Goal: Information Seeking & Learning: Learn about a topic

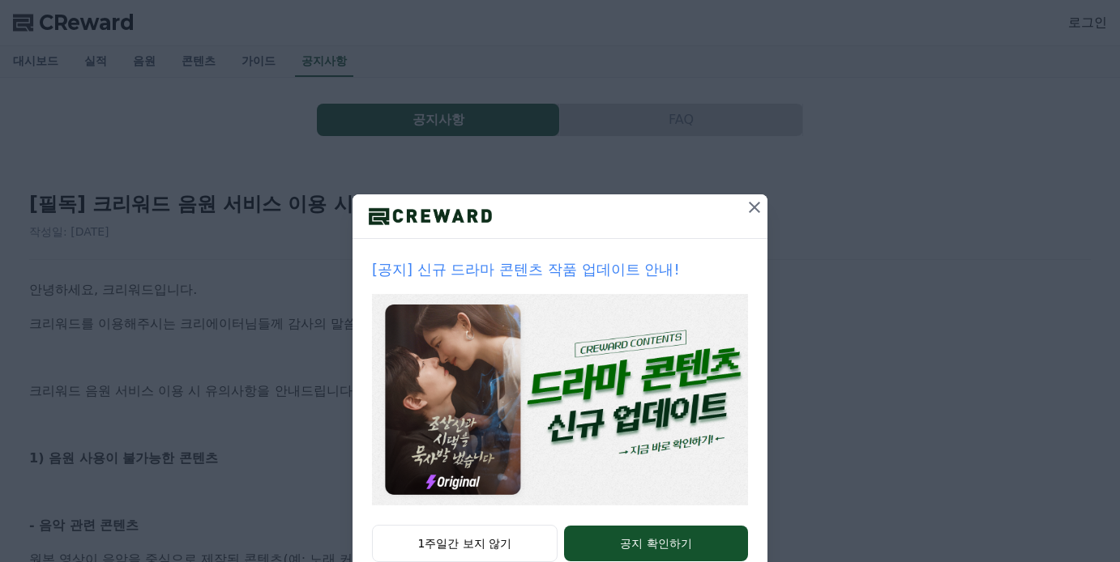
click at [751, 209] on icon at bounding box center [754, 207] width 19 height 19
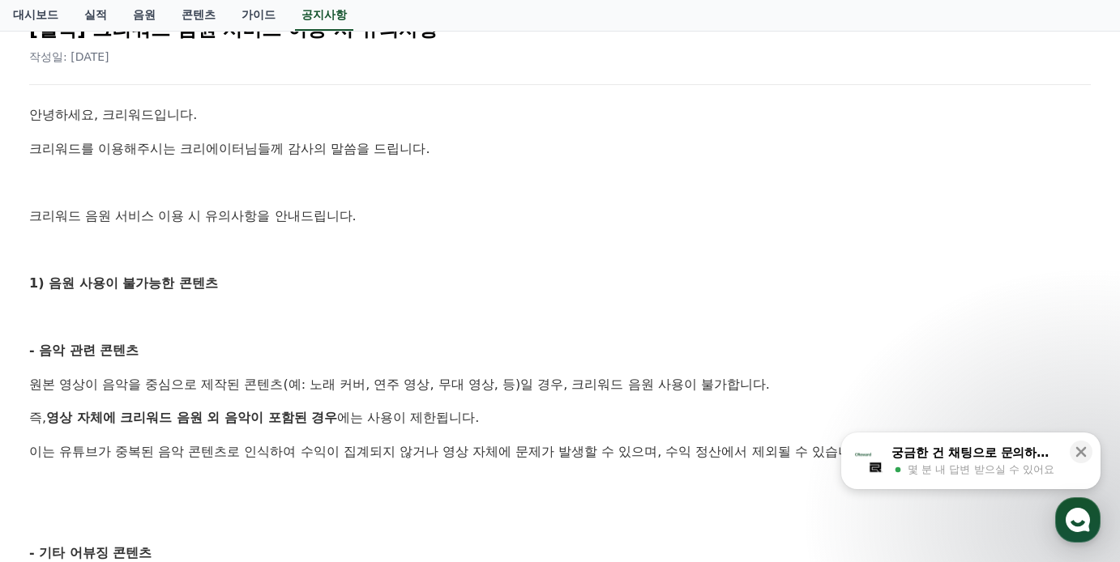
scroll to position [324, 0]
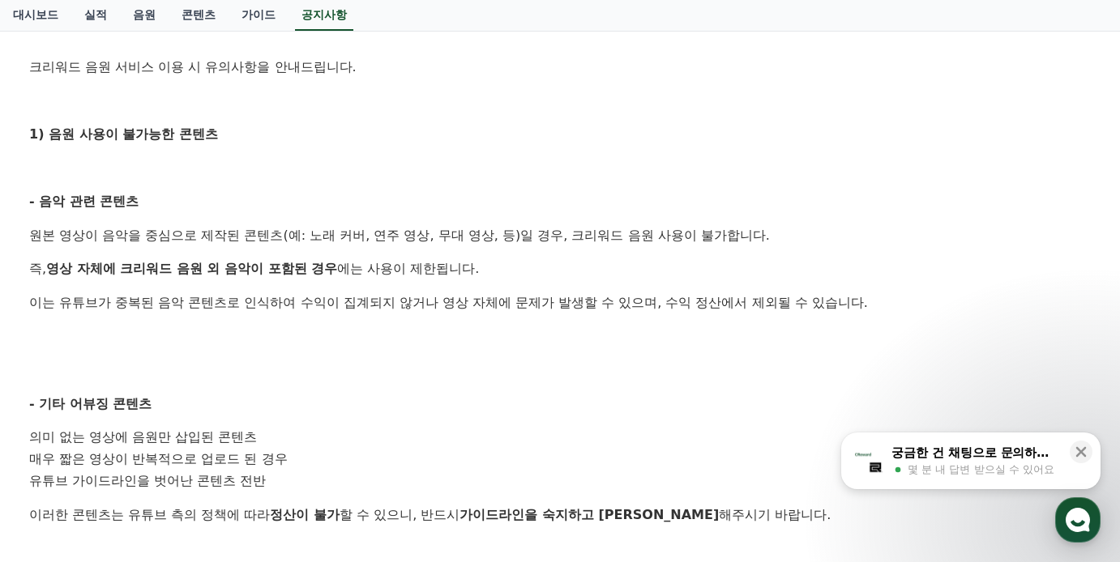
click at [433, 363] on p at bounding box center [559, 370] width 1061 height 21
click at [611, 239] on p "원본 영상이 음악을 중심으로 제작된 콘텐츠(예: 노래 커버, 연주 영상, 무대 영상, 등)일 경우, 크리워드 음원 사용이 불가합니다." at bounding box center [559, 235] width 1061 height 21
click at [677, 241] on p "원본 영상이 음악을 중심으로 제작된 콘텐츠(예: 노래 커버, 연주 영상, 무대 영상, 등)일 경우, 크리워드 음원 사용이 불가합니다." at bounding box center [559, 235] width 1061 height 21
click at [136, 23] on link "음원" at bounding box center [144, 15] width 49 height 31
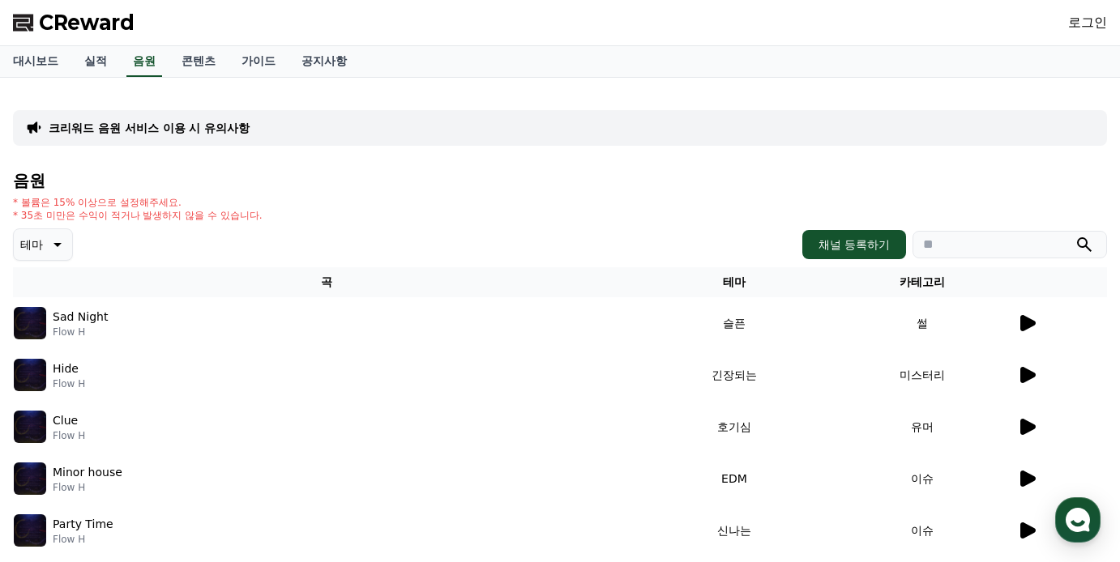
click at [1019, 328] on icon at bounding box center [1026, 323] width 19 height 19
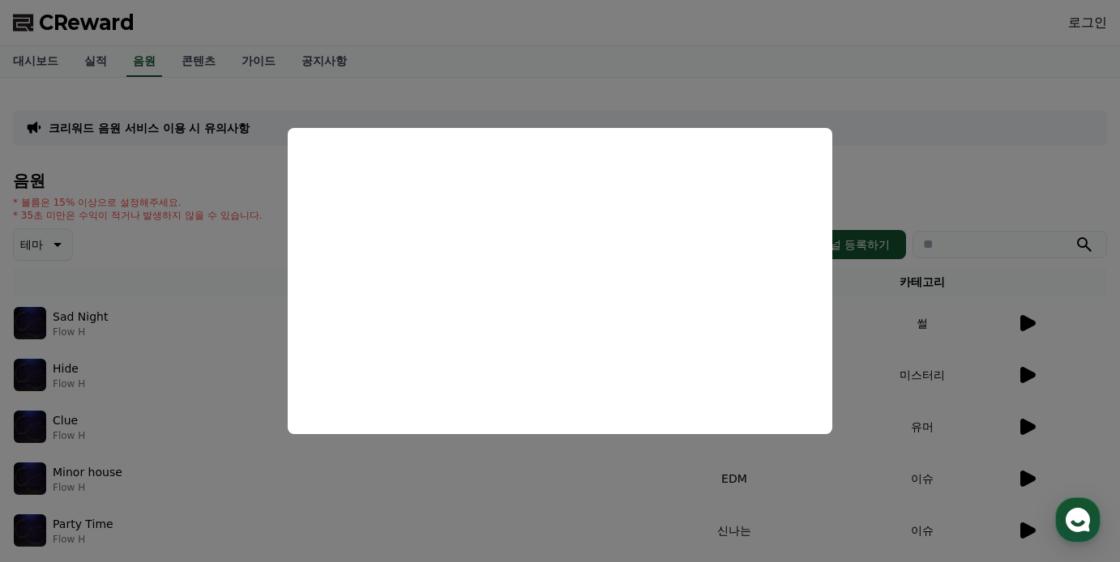
click at [604, 476] on button "close modal" at bounding box center [560, 281] width 1120 height 562
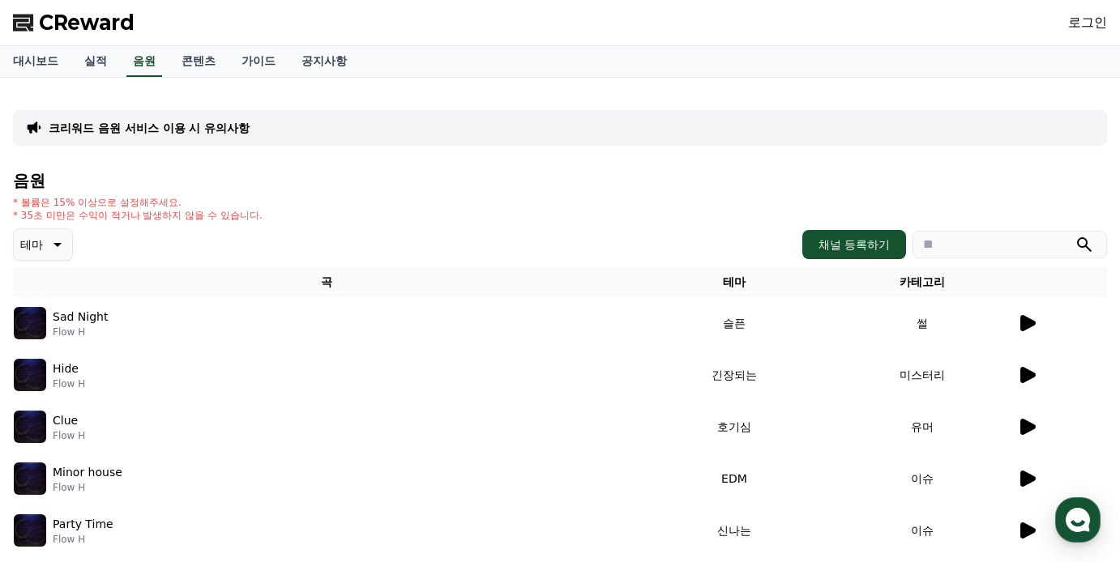
click at [1024, 427] on icon at bounding box center [1027, 427] width 15 height 16
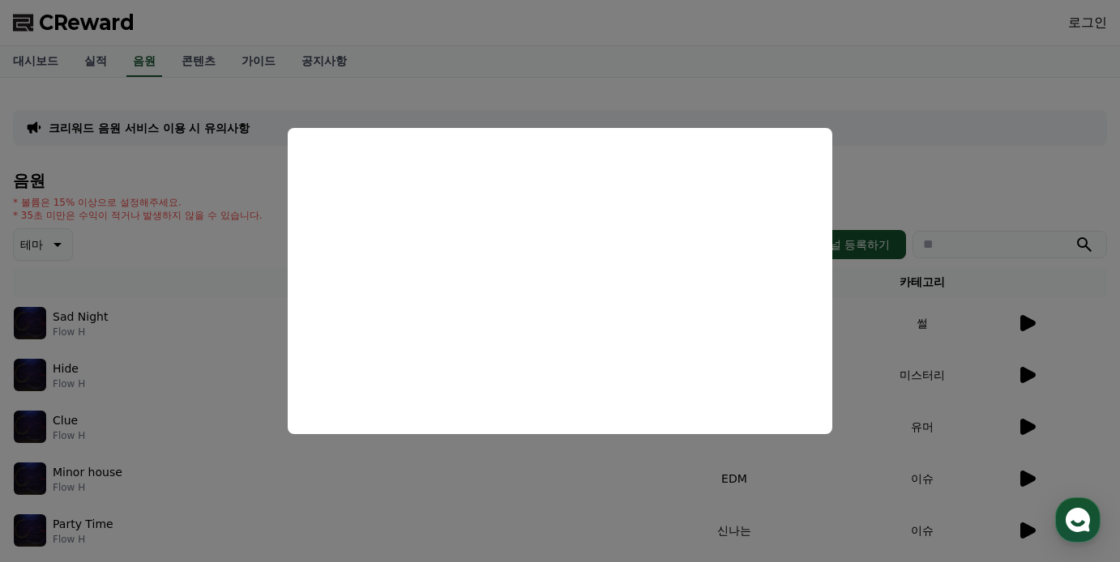
click at [367, 474] on button "close modal" at bounding box center [560, 281] width 1120 height 562
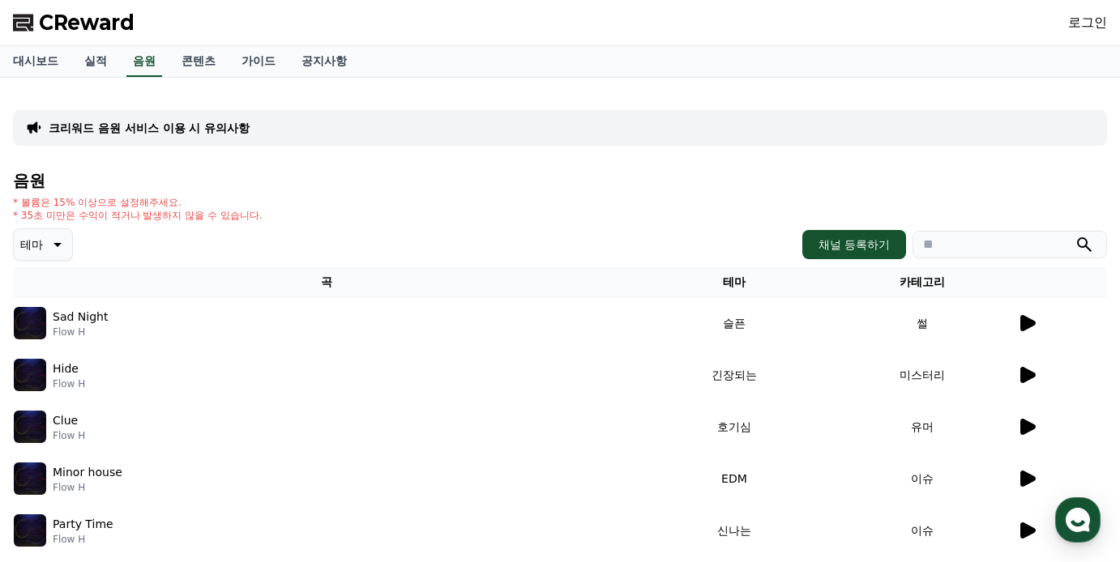
scroll to position [324, 0]
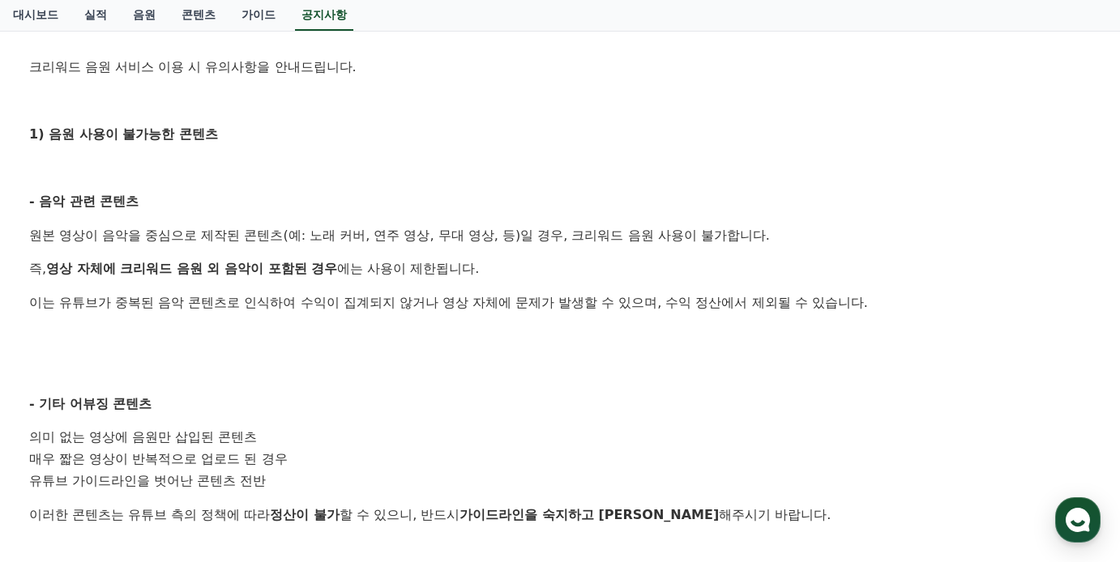
click at [426, 320] on div "안녕하세요, 크리워드입니다. 크리워드를 이용해주시는 크리에이터님들께 감사의 말씀을 드립니다. 크리워드 음원 서비스 이용 시 유의사항을 안내드립…" at bounding box center [559, 493] width 1061 height 1076
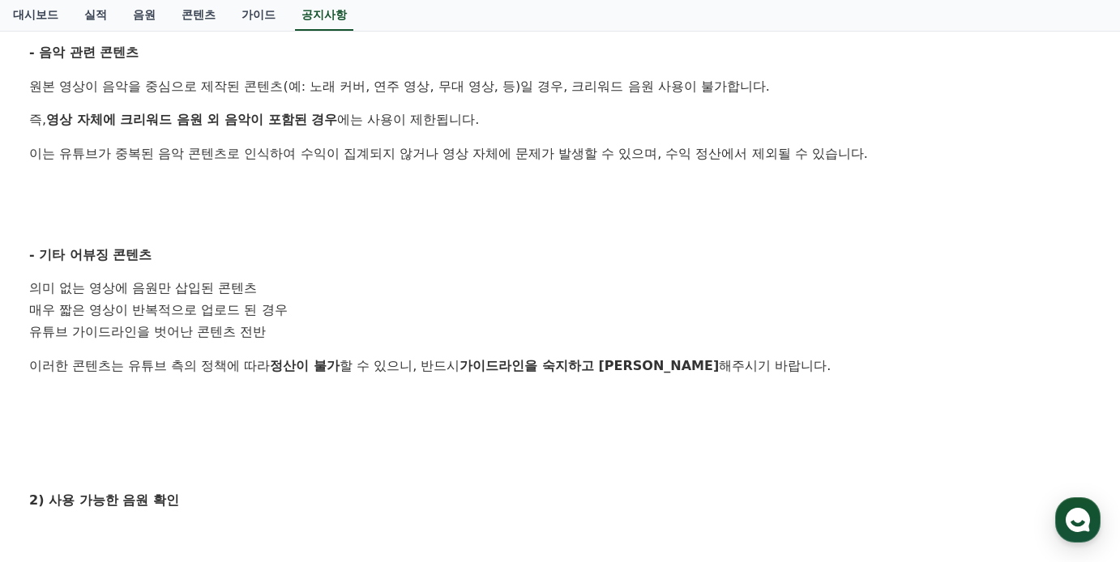
scroll to position [486, 0]
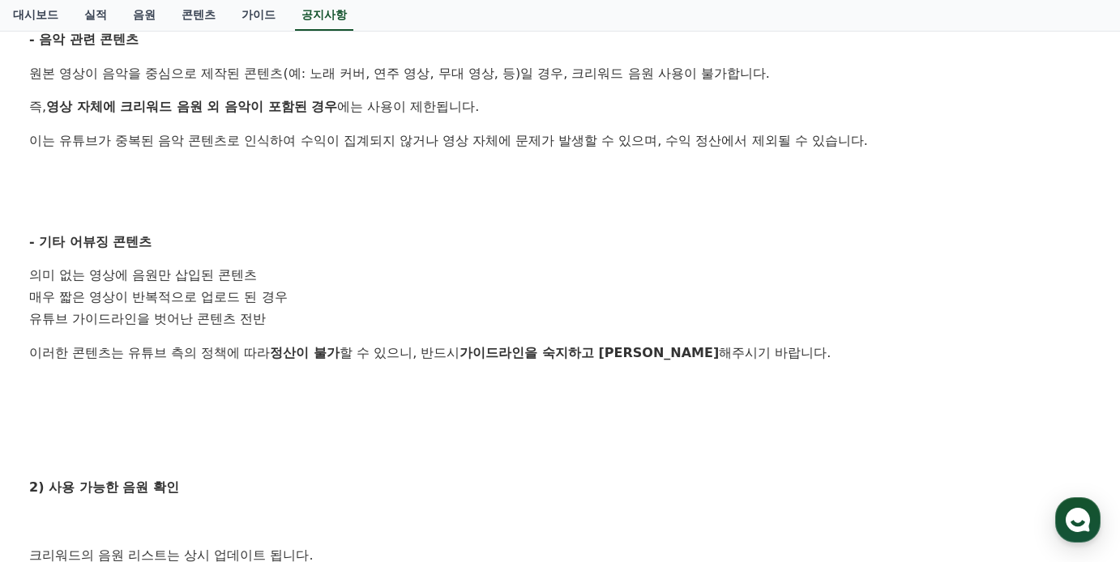
click at [433, 269] on li "의미 없는 영상에 음원만 삽입된 콘텐츠" at bounding box center [559, 276] width 1061 height 22
click at [361, 271] on li "의미 없는 영상에 음원만 삽입된 콘텐츠" at bounding box center [559, 276] width 1061 height 22
click at [359, 305] on li "매우 짧은 영상이 반복적으로 업로드 된 경우" at bounding box center [559, 298] width 1061 height 22
click at [375, 399] on div "안녕하세요, 크리워드입니다. 크리워드를 이용해주시는 크리에이터님들께 감사의 말씀을 드립니다. 크리워드 음원 서비스 이용 시 유의사항을 안내드립…" at bounding box center [559, 331] width 1061 height 1076
click at [438, 434] on div "안녕하세요, 크리워드입니다. 크리워드를 이용해주시는 크리에이터님들께 감사의 말씀을 드립니다. 크리워드 음원 서비스 이용 시 유의사항을 안내드립…" at bounding box center [559, 331] width 1061 height 1076
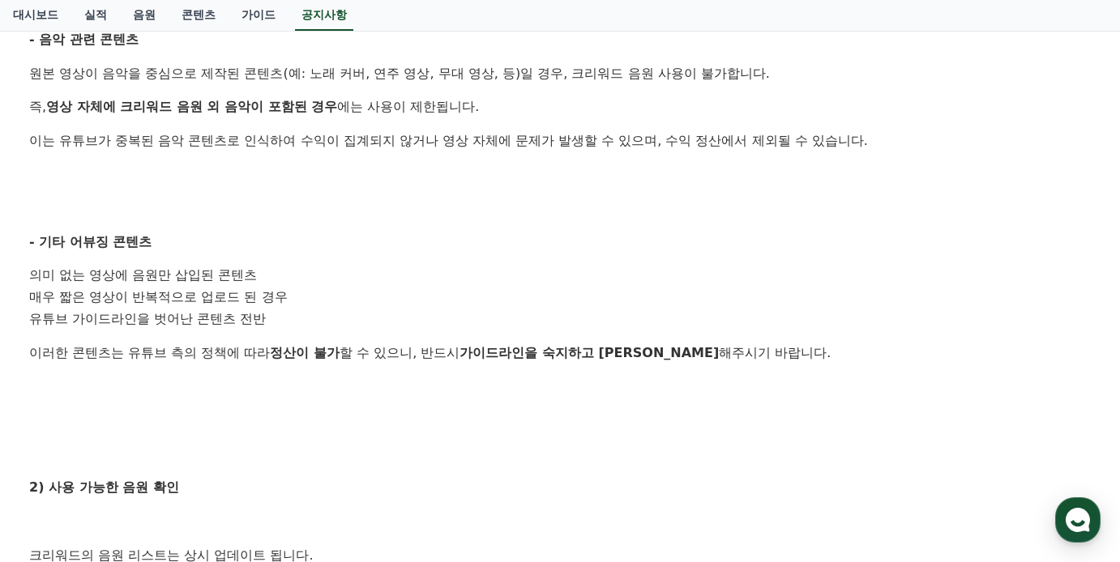
drag, startPoint x: 434, startPoint y: 450, endPoint x: 430, endPoint y: 465, distance: 15.1
click at [433, 450] on p at bounding box center [559, 454] width 1061 height 21
click at [401, 421] on p at bounding box center [559, 420] width 1061 height 21
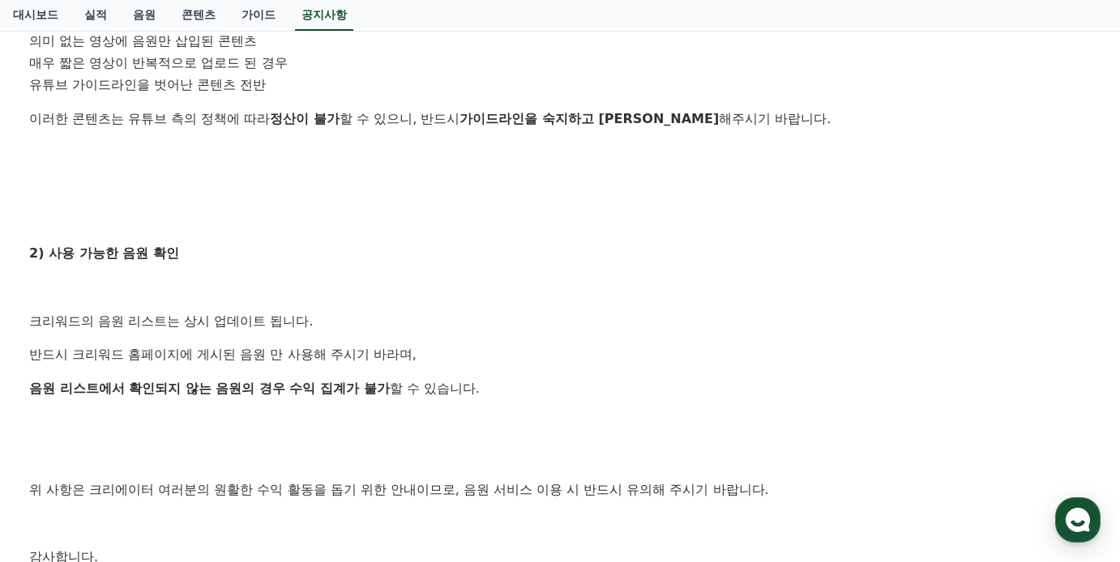
scroll to position [729, 0]
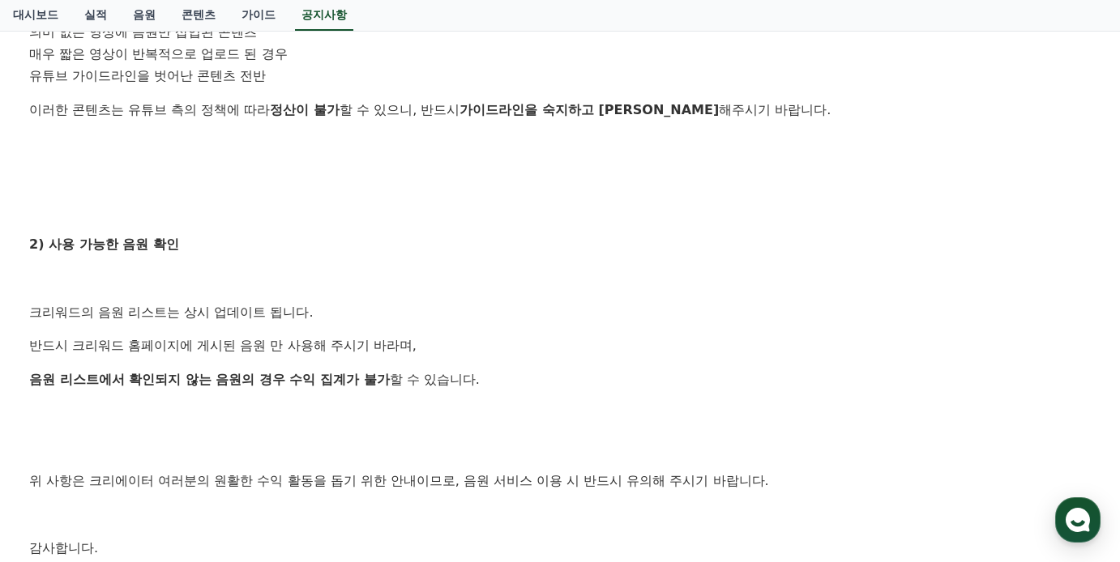
click at [556, 290] on div "안녕하세요, 크리워드입니다. 크리워드를 이용해주시는 크리에이터님들께 감사의 말씀을 드립니다. 크리워드 음원 서비스 이용 시 유의사항을 안내드립…" at bounding box center [559, 88] width 1061 height 1076
click at [126, 268] on p at bounding box center [559, 278] width 1061 height 21
click at [220, 321] on div "안녕하세요, 크리워드입니다. 크리워드를 이용해주시는 크리에이터님들께 감사의 말씀을 드립니다. 크리워드 음원 서비스 이용 시 유의사항을 안내드립…" at bounding box center [559, 88] width 1061 height 1076
click at [263, 327] on div "안녕하세요, 크리워드입니다. 크리워드를 이용해주시는 크리에이터님들께 감사의 말씀을 드립니다. 크리워드 음원 서비스 이용 시 유의사항을 안내드립…" at bounding box center [559, 88] width 1061 height 1076
click at [92, 416] on p at bounding box center [559, 413] width 1061 height 21
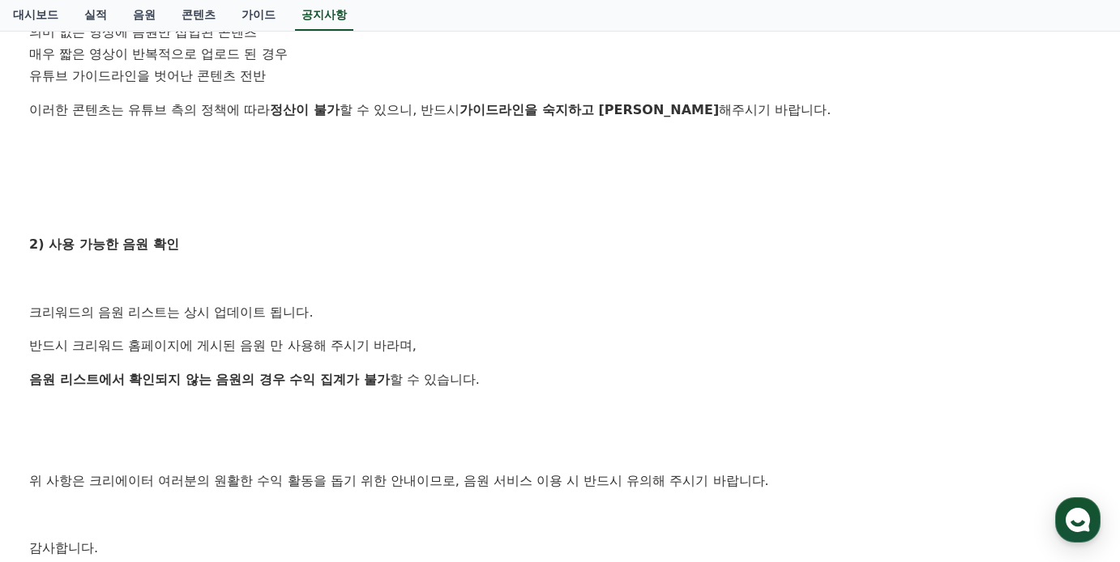
click at [92, 416] on p at bounding box center [559, 413] width 1061 height 21
click at [255, 416] on p at bounding box center [559, 413] width 1061 height 21
click at [242, 404] on p at bounding box center [559, 413] width 1061 height 21
click at [219, 419] on p at bounding box center [559, 413] width 1061 height 21
click at [303, 408] on p at bounding box center [559, 413] width 1061 height 21
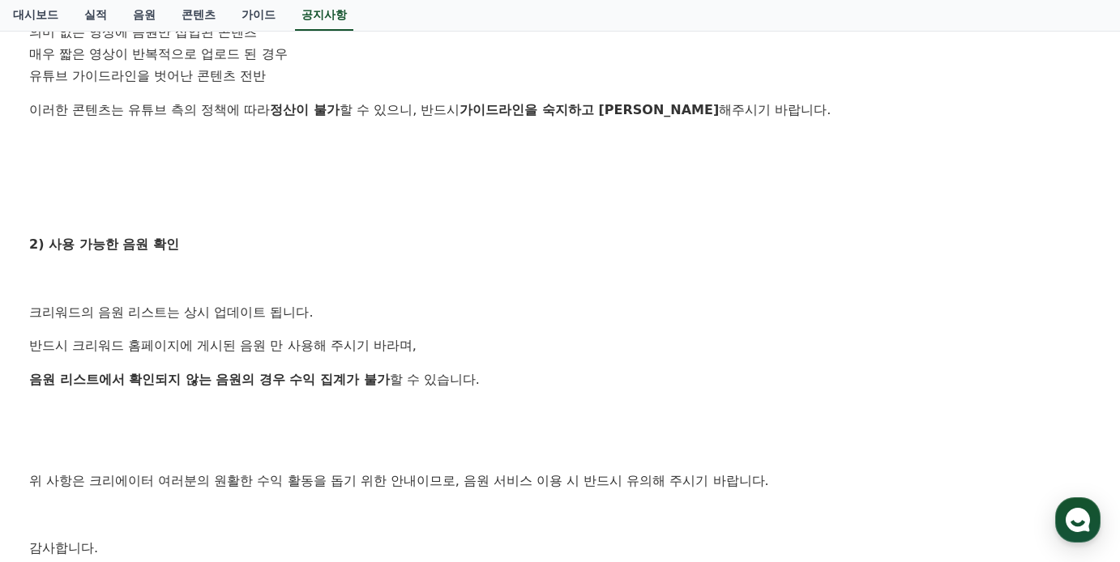
click at [587, 374] on p "음원 리스트에서 확인되지 않는 음원의 경우 수익 집계가 불가 할 수 있습니다." at bounding box center [559, 379] width 1061 height 21
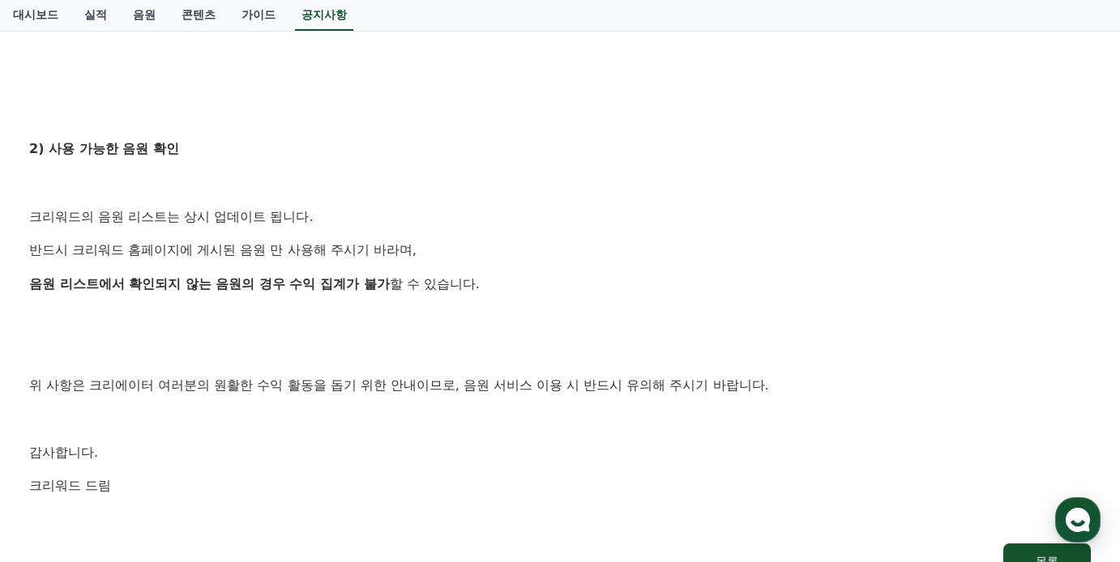
scroll to position [972, 0]
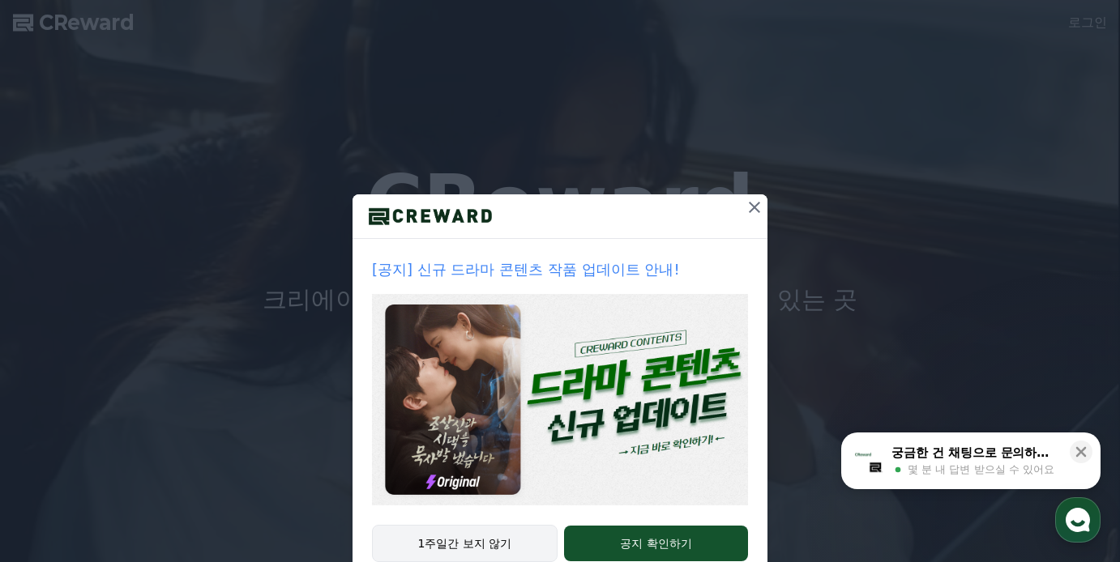
click at [461, 541] on button "1주일간 보지 않기" at bounding box center [465, 543] width 186 height 37
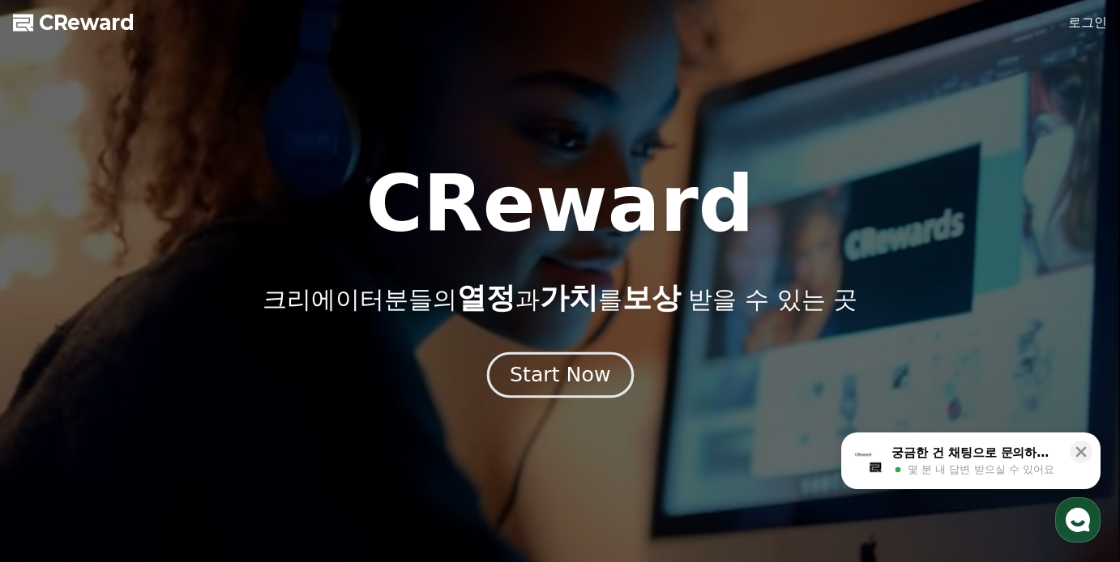
click at [578, 384] on div "Start Now" at bounding box center [560, 375] width 100 height 28
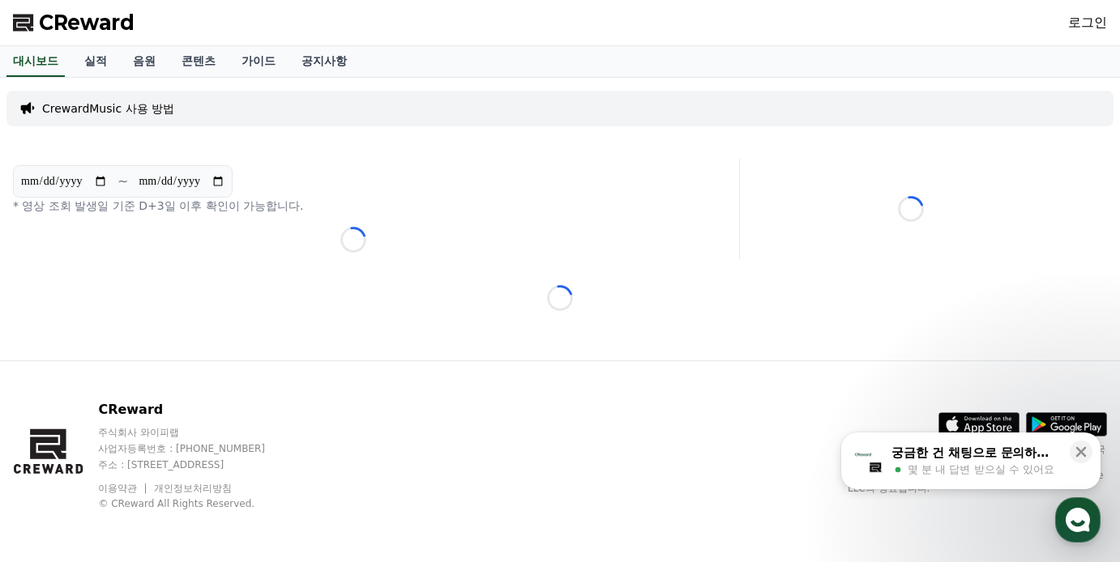
click at [280, 315] on div "**********" at bounding box center [560, 219] width 1120 height 283
click at [279, 315] on div "**********" at bounding box center [560, 219] width 1120 height 283
click at [1081, 450] on icon at bounding box center [1081, 452] width 16 height 16
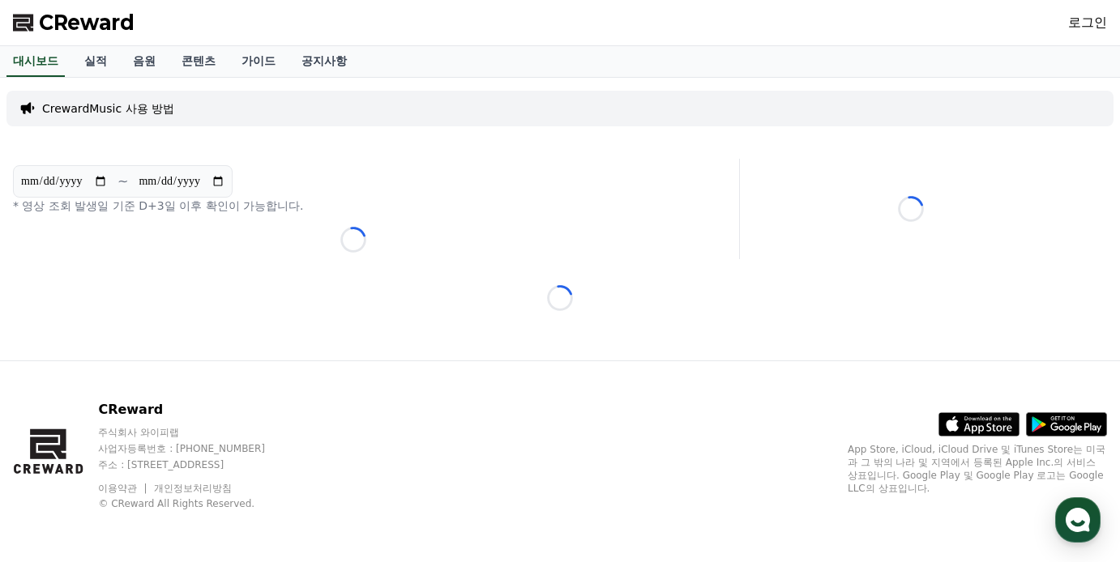
click at [72, 262] on div "**********" at bounding box center [560, 219] width 1120 height 283
click at [94, 189] on input "**********" at bounding box center [64, 182] width 88 height 18
click at [96, 56] on link "실적" at bounding box center [95, 61] width 49 height 31
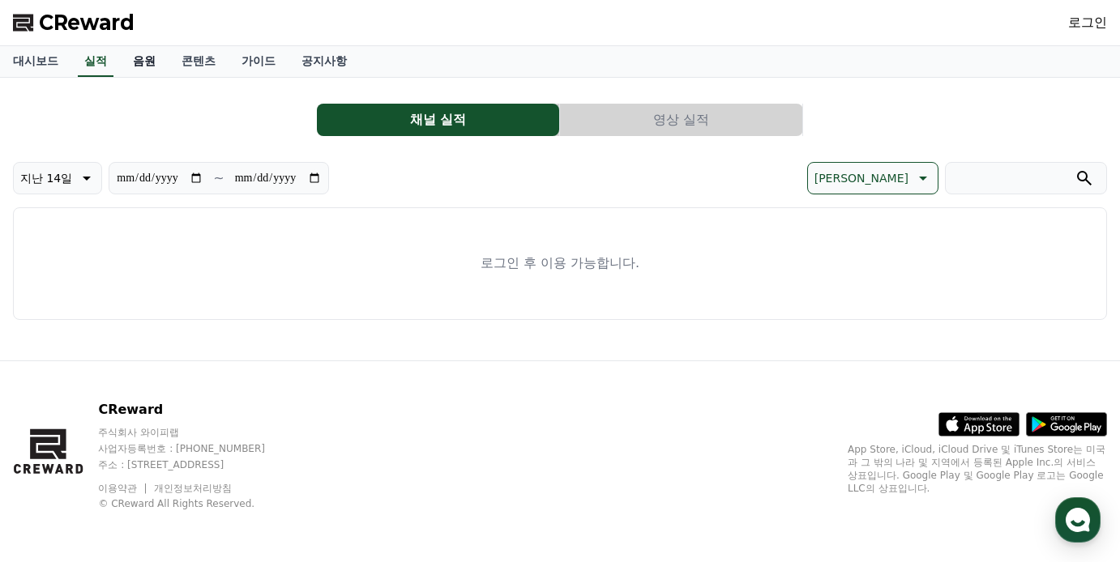
click at [127, 58] on link "음원" at bounding box center [144, 61] width 49 height 31
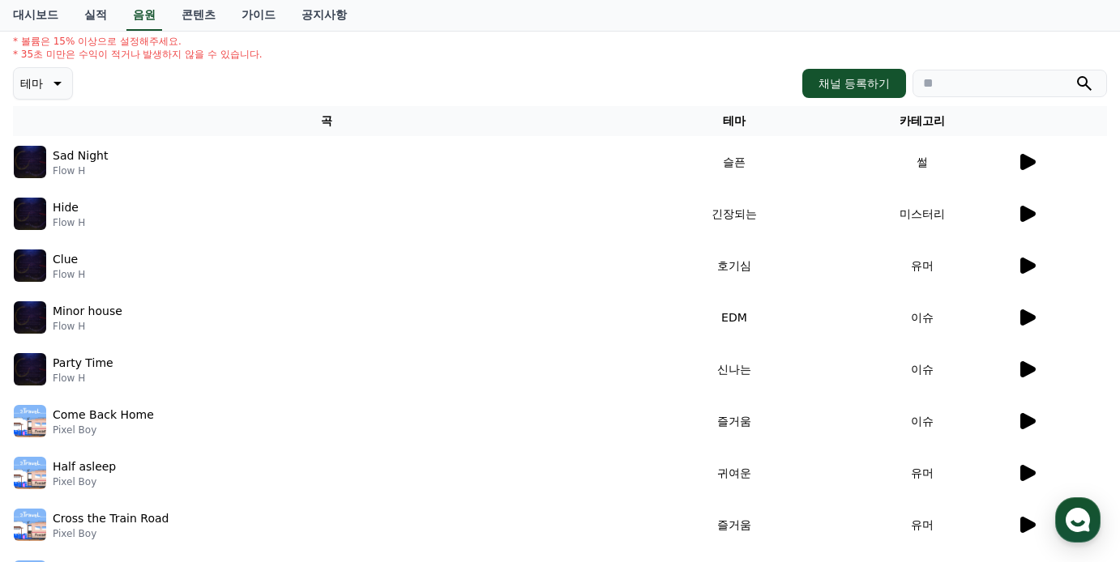
scroll to position [162, 0]
click at [1027, 370] on icon at bounding box center [1027, 369] width 15 height 16
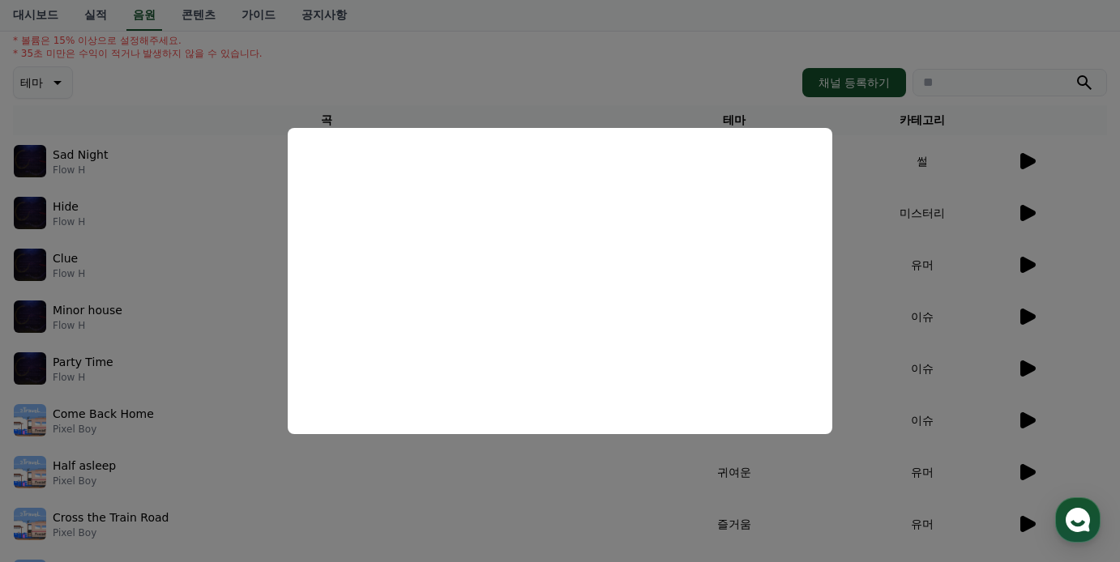
click at [1027, 466] on button "close modal" at bounding box center [560, 281] width 1120 height 562
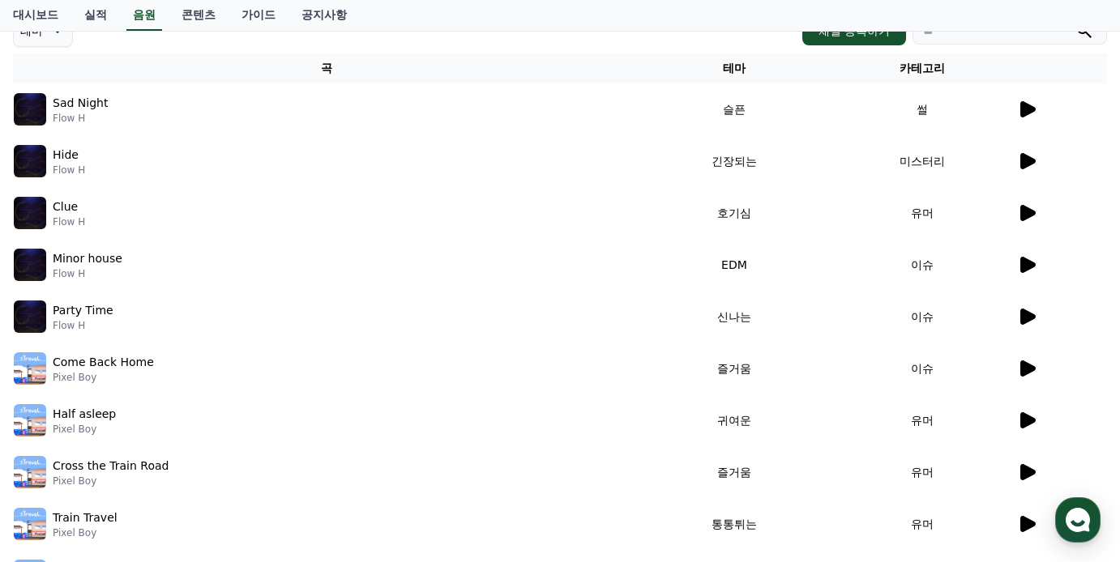
scroll to position [324, 0]
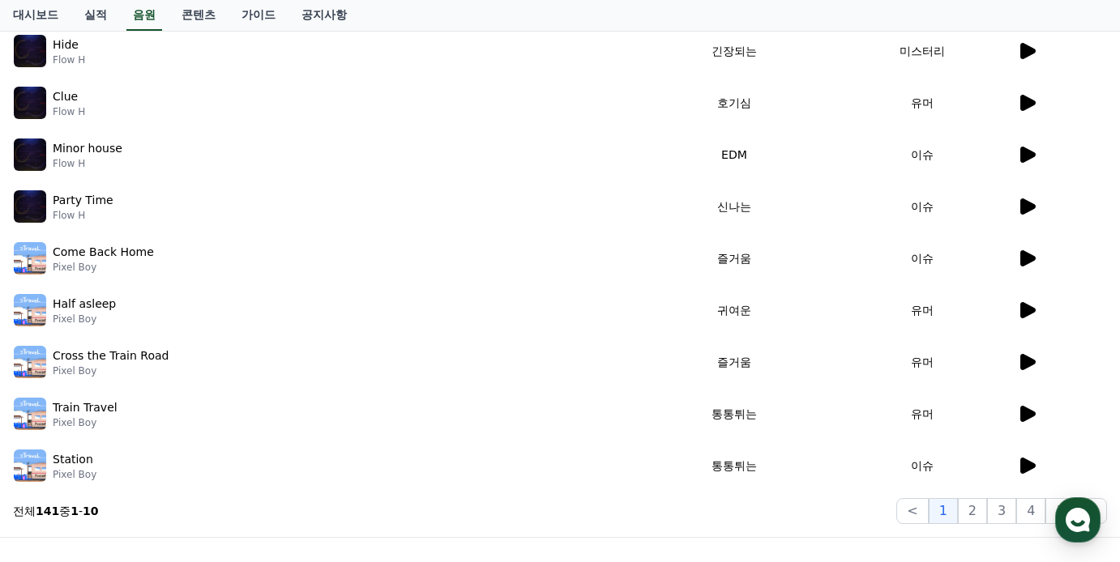
click at [1021, 309] on icon at bounding box center [1027, 310] width 15 height 16
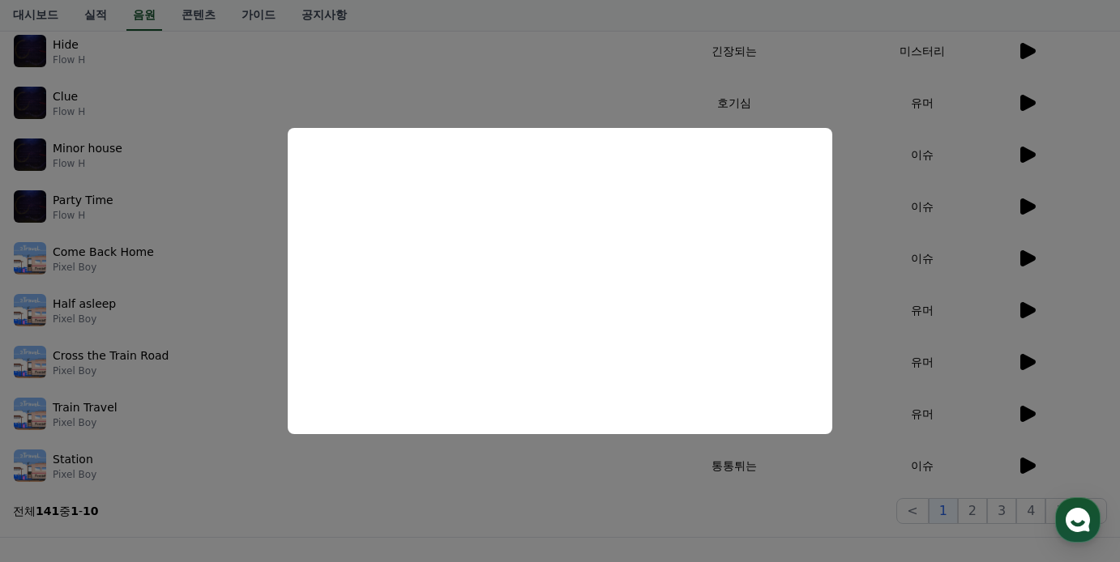
click at [534, 20] on button "close modal" at bounding box center [560, 281] width 1120 height 562
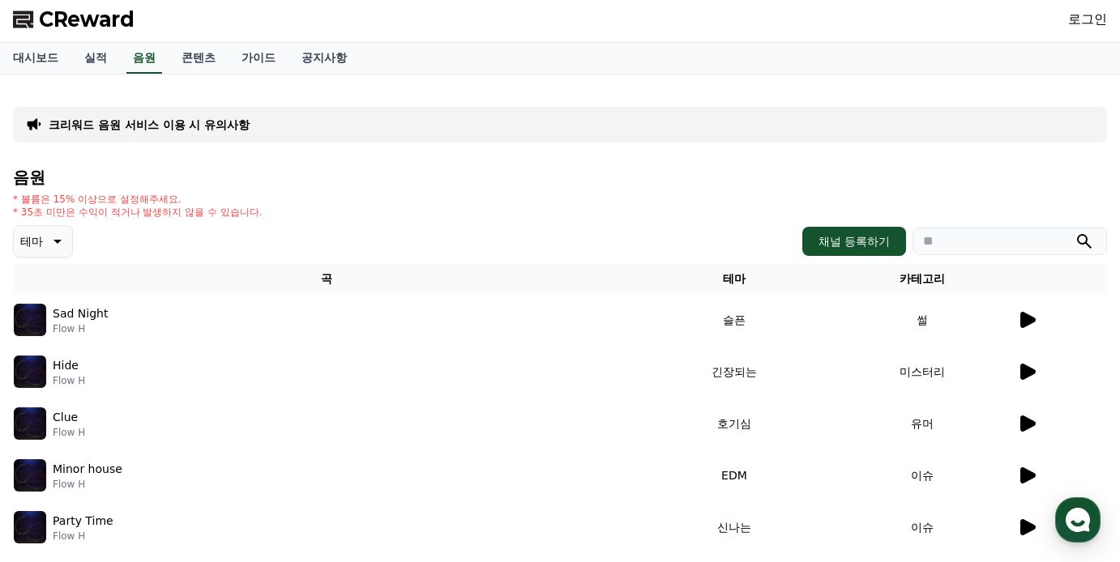
scroll to position [0, 0]
